Goal: Check status: Check status

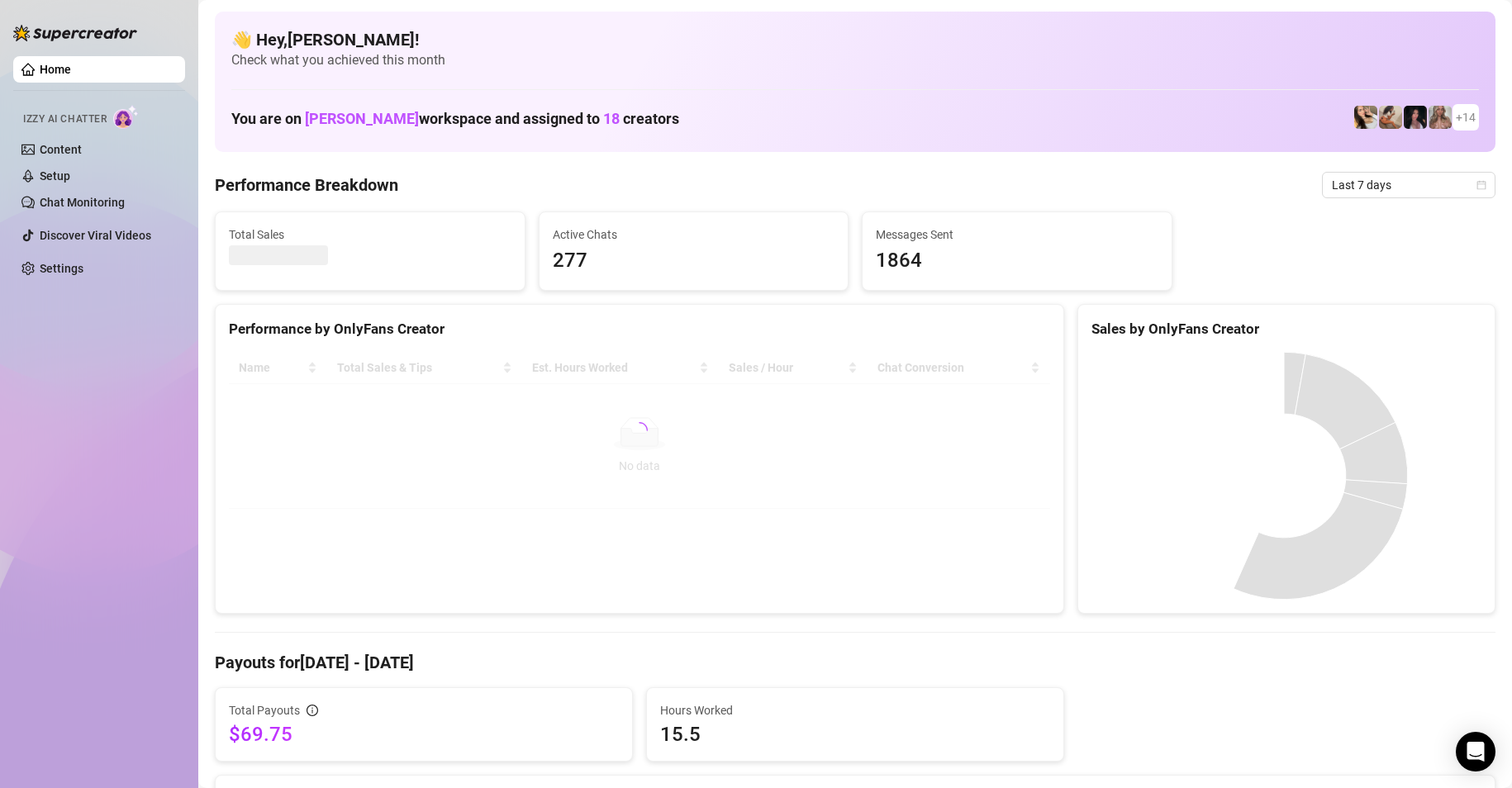
click at [325, 339] on div "Performance by OnlyFans Creator" at bounding box center [640, 330] width 821 height 23
click at [1369, 184] on span "Last 7 days" at bounding box center [1409, 185] width 154 height 25
click at [1384, 323] on div "Custom date" at bounding box center [1395, 324] width 147 height 18
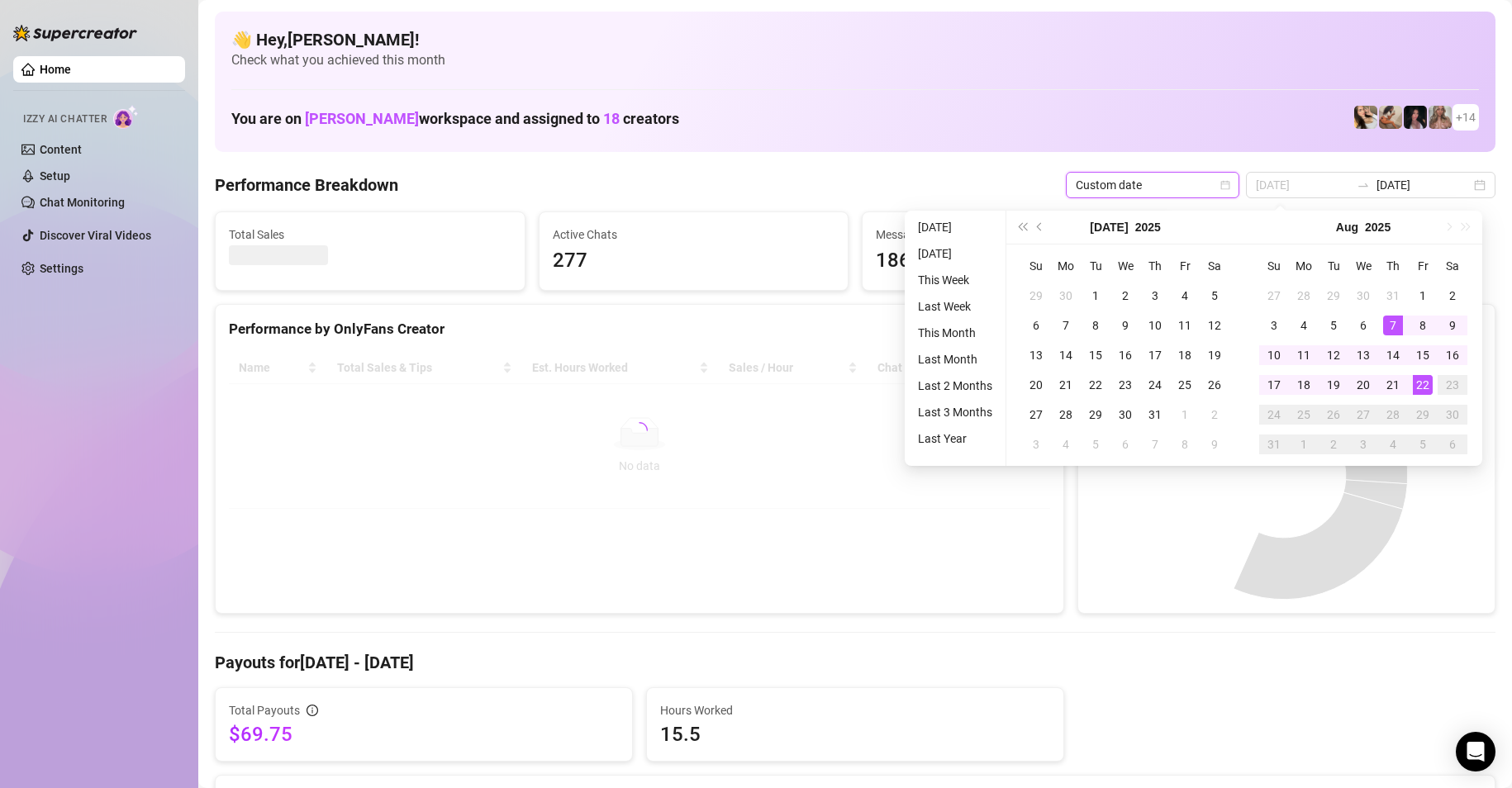
click at [1425, 371] on td "22" at bounding box center [1423, 385] width 30 height 30
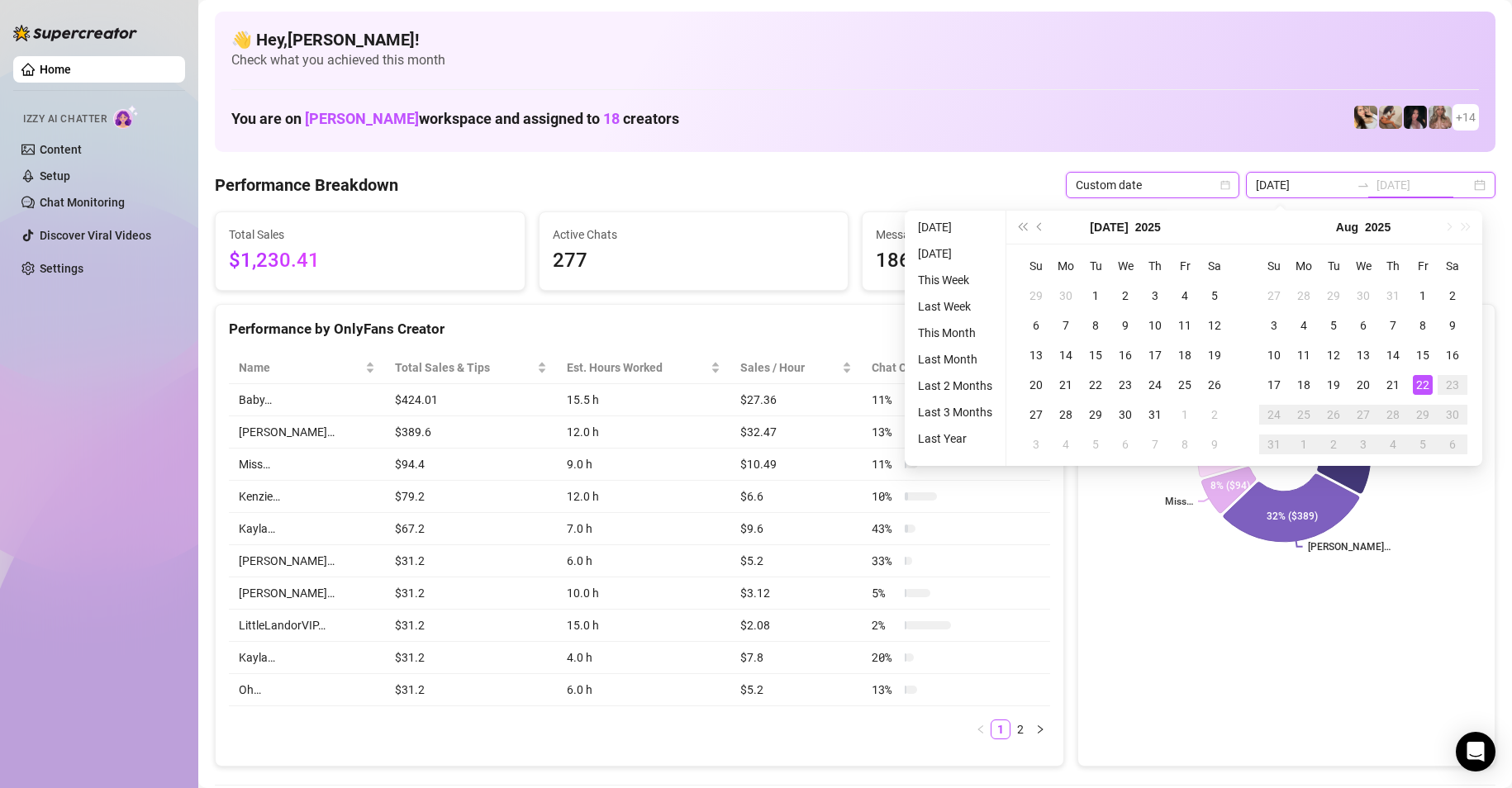
type input "[DATE]"
click at [1425, 378] on div "22" at bounding box center [1423, 384] width 20 height 20
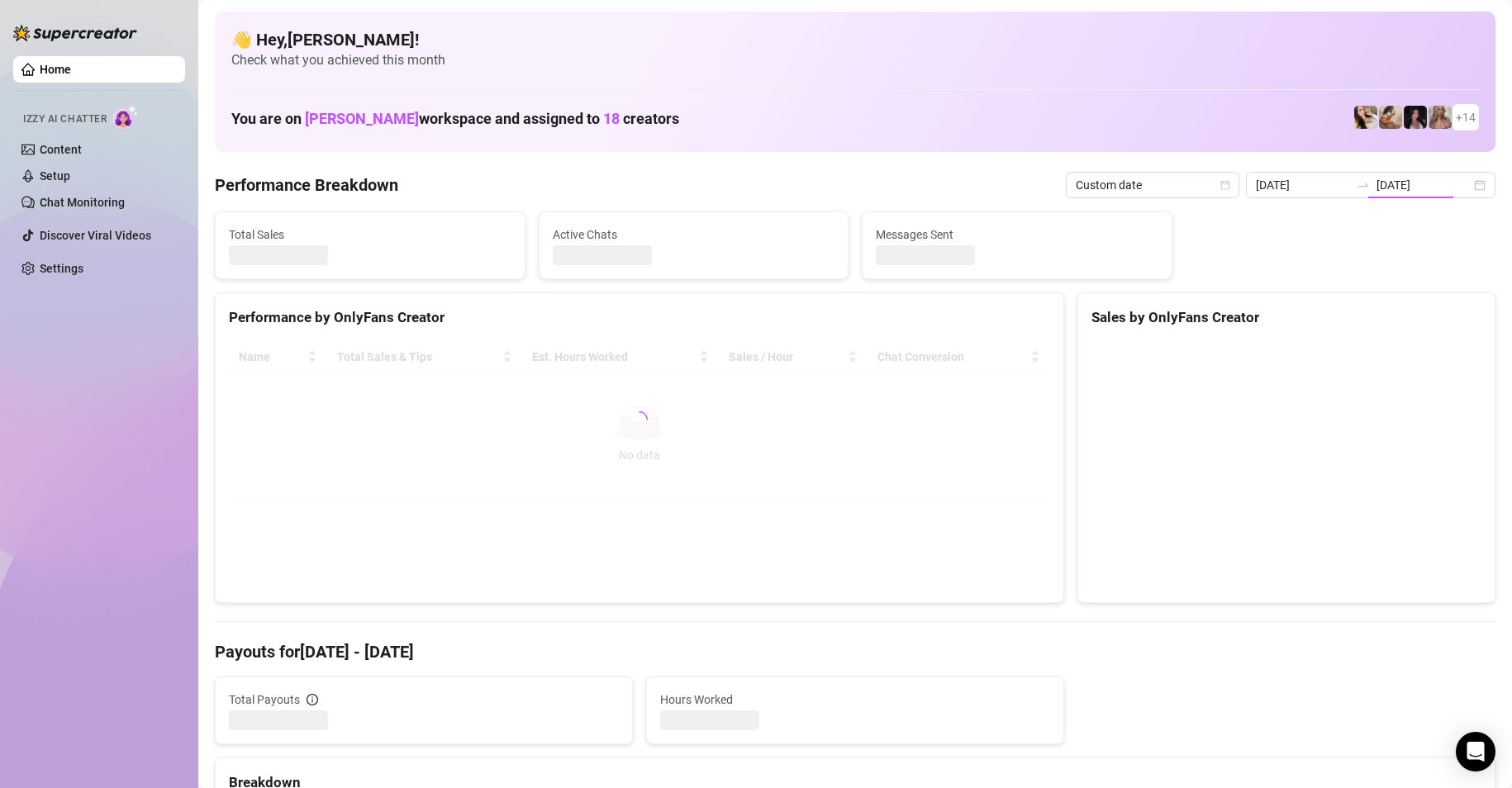
type input "[DATE]"
